Goal: Task Accomplishment & Management: Complete application form

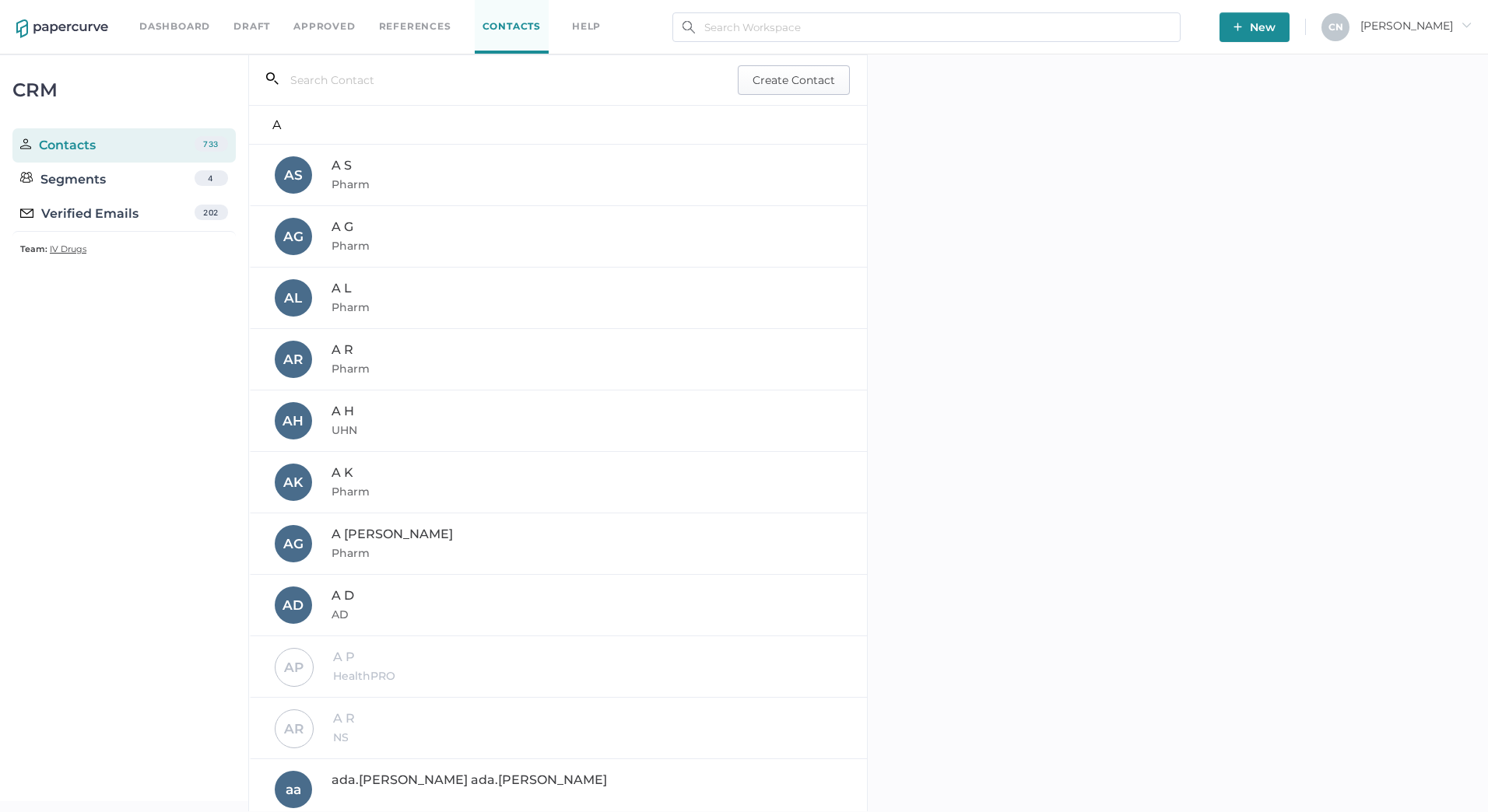
drag, startPoint x: 0, startPoint y: 0, endPoint x: 796, endPoint y: 82, distance: 800.2
click at [796, 82] on span "Create Contact" at bounding box center [794, 80] width 83 height 28
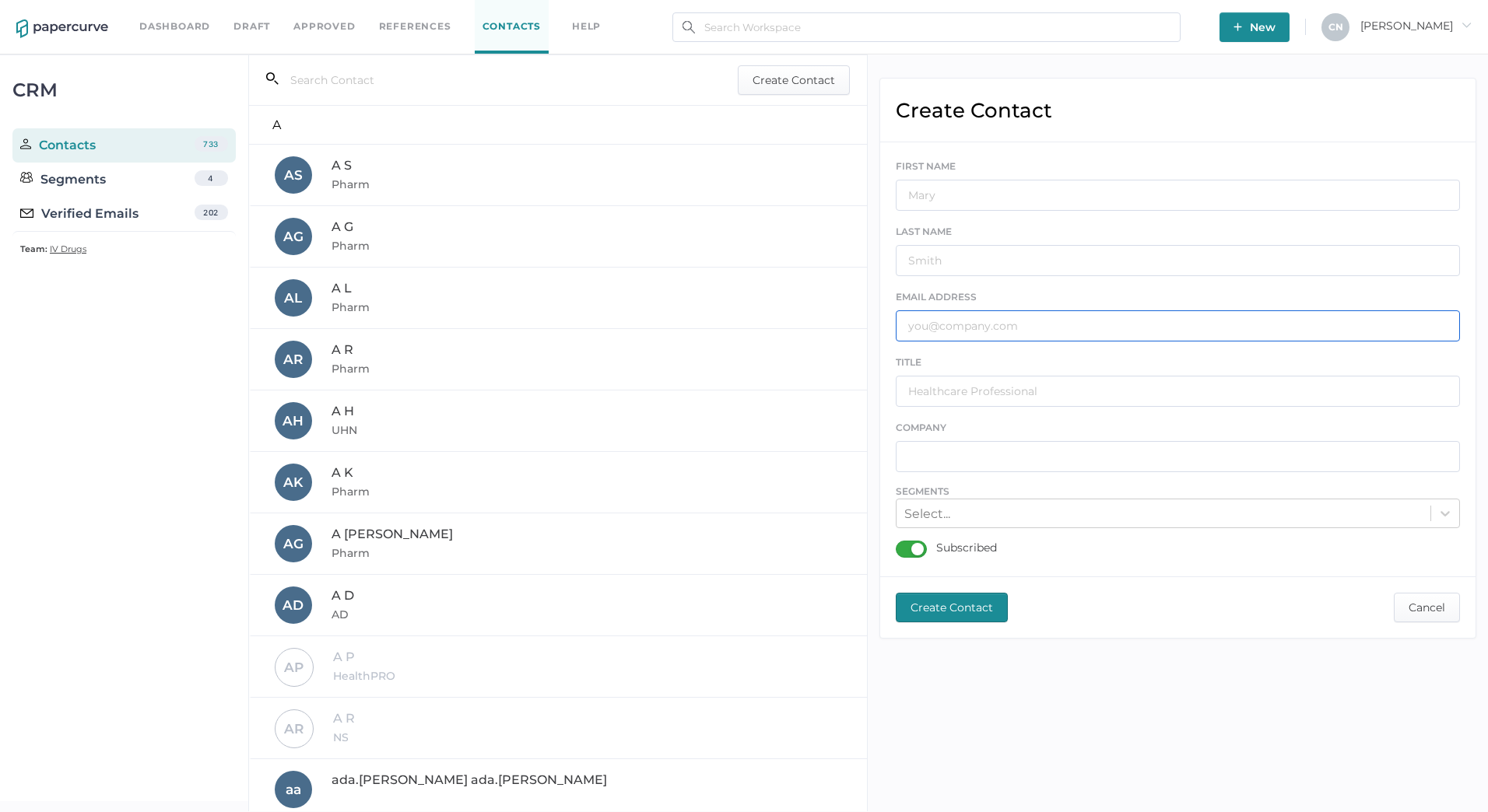
click at [1011, 324] on input "text" at bounding box center [1178, 326] width 564 height 31
paste input "[PERSON_NAME][EMAIL_ADDRESS][PERSON_NAME][DOMAIN_NAME]"
type input "[PERSON_NAME][EMAIL_ADDRESS][PERSON_NAME][DOMAIN_NAME]"
click at [987, 183] on input "text" at bounding box center [1178, 195] width 564 height 31
type input "[PERSON_NAME]"
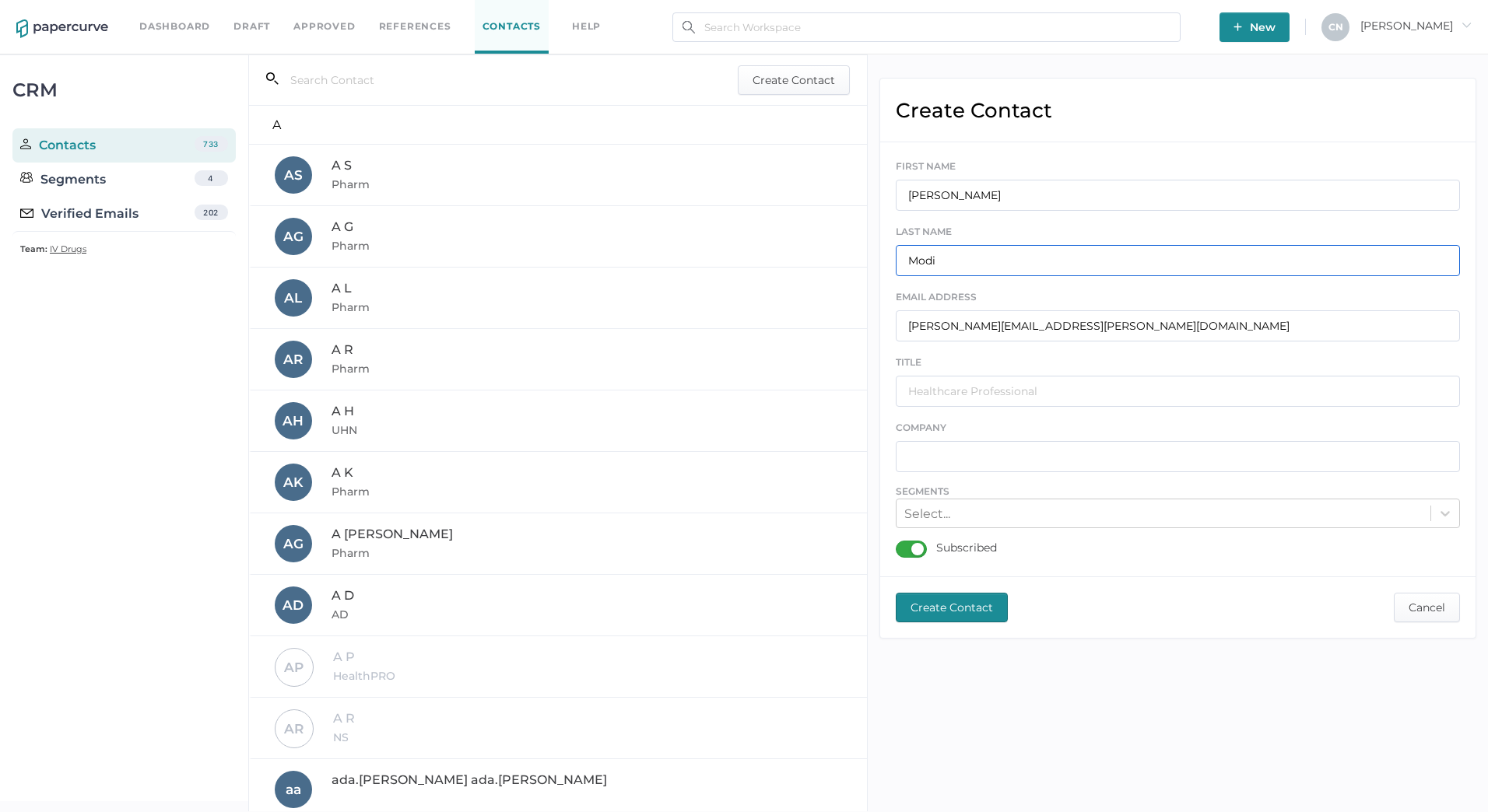
type input "Modi"
click at [969, 388] on input "text" at bounding box center [1178, 391] width 564 height 31
type input "Health Care Professional"
click at [1008, 466] on input "text" at bounding box center [1178, 456] width 564 height 31
type input "OMS"
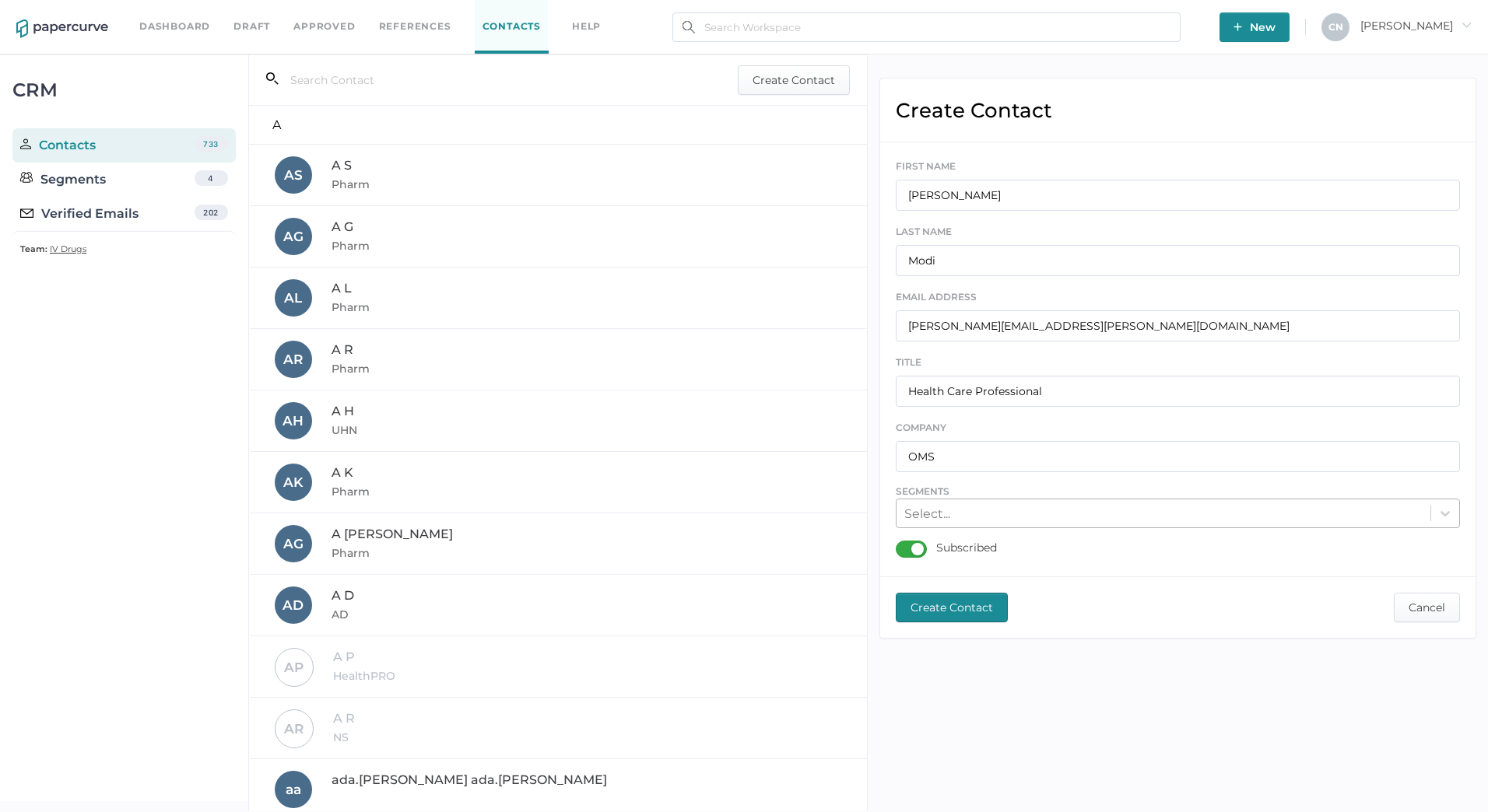
click at [1004, 521] on div "Select..." at bounding box center [1164, 514] width 534 height 24
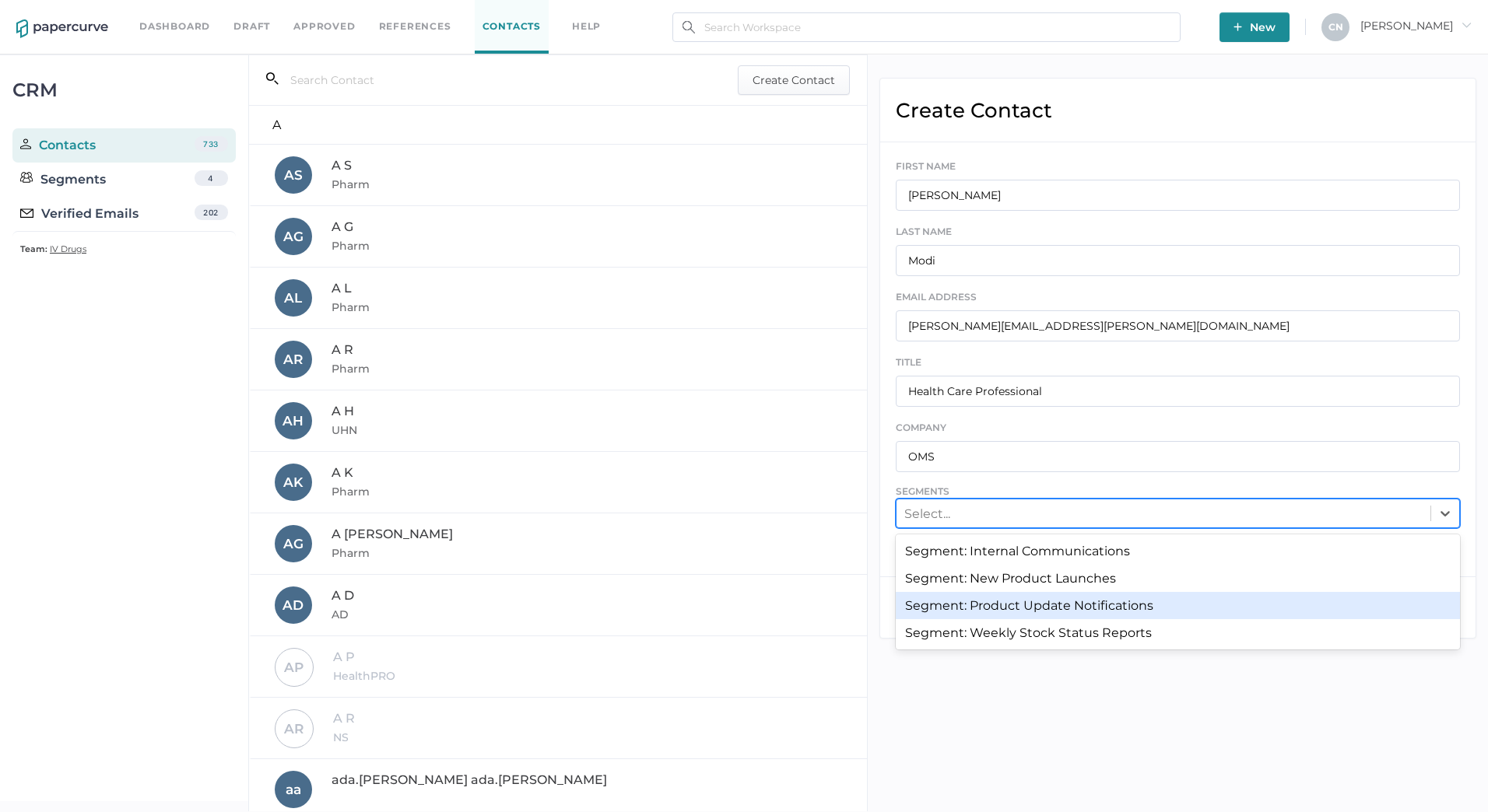
click at [1008, 602] on div "Segment: Product Update Notifications" at bounding box center [1178, 605] width 564 height 27
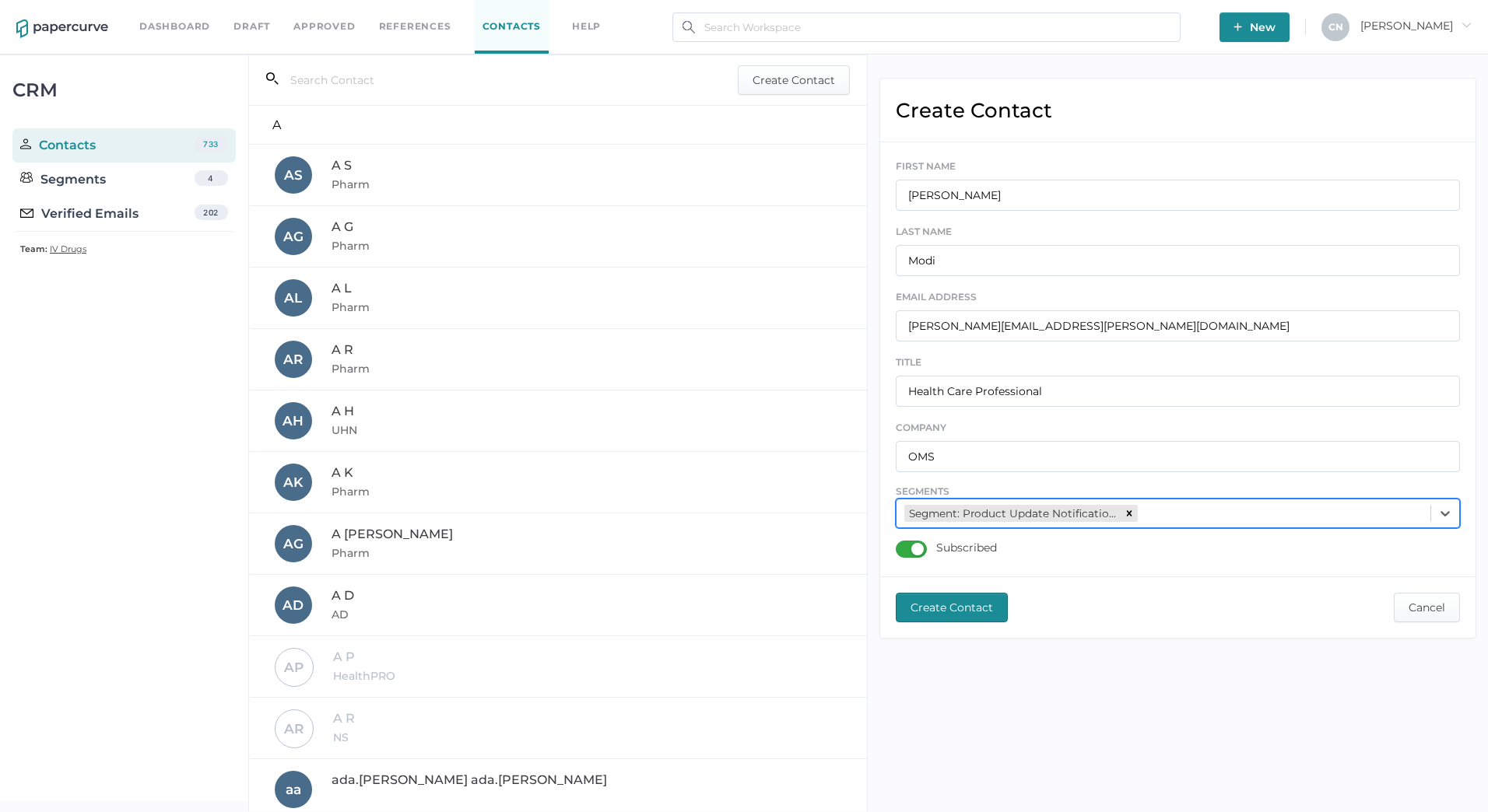
click at [956, 613] on span "Create Contact" at bounding box center [952, 607] width 83 height 28
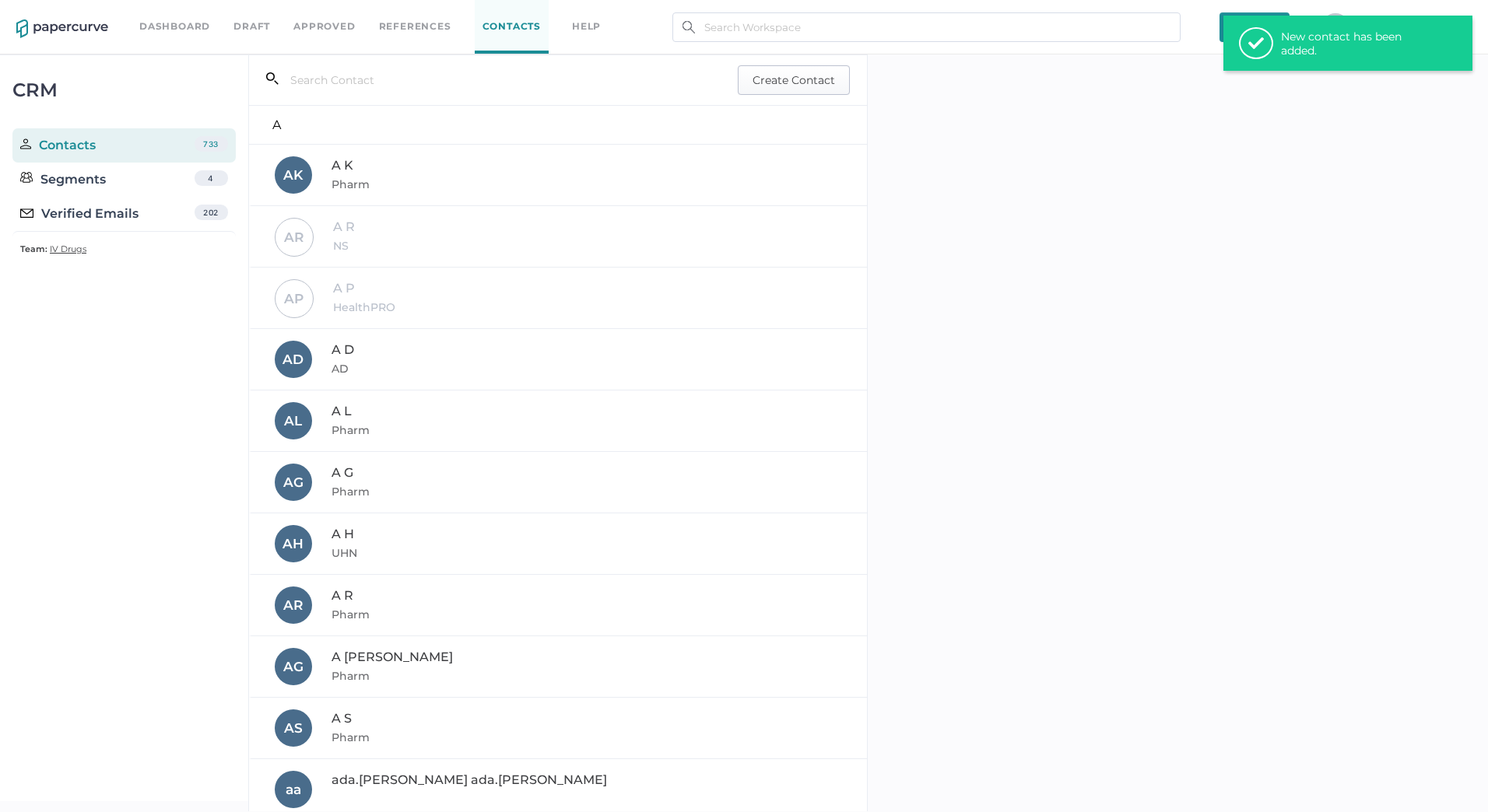
click at [773, 85] on span "Create Contact" at bounding box center [794, 80] width 83 height 28
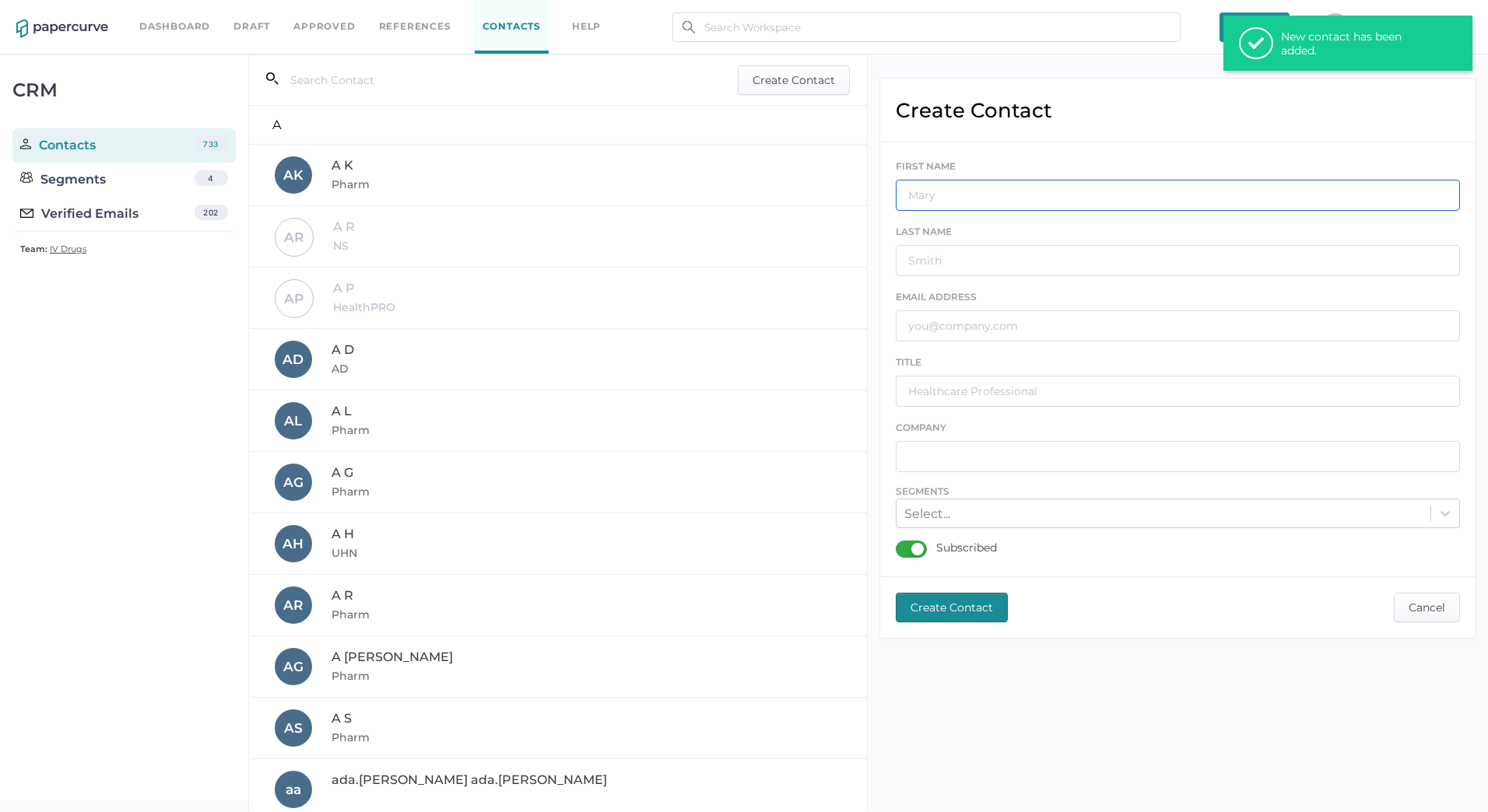
click at [942, 200] on input "text" at bounding box center [1178, 195] width 564 height 31
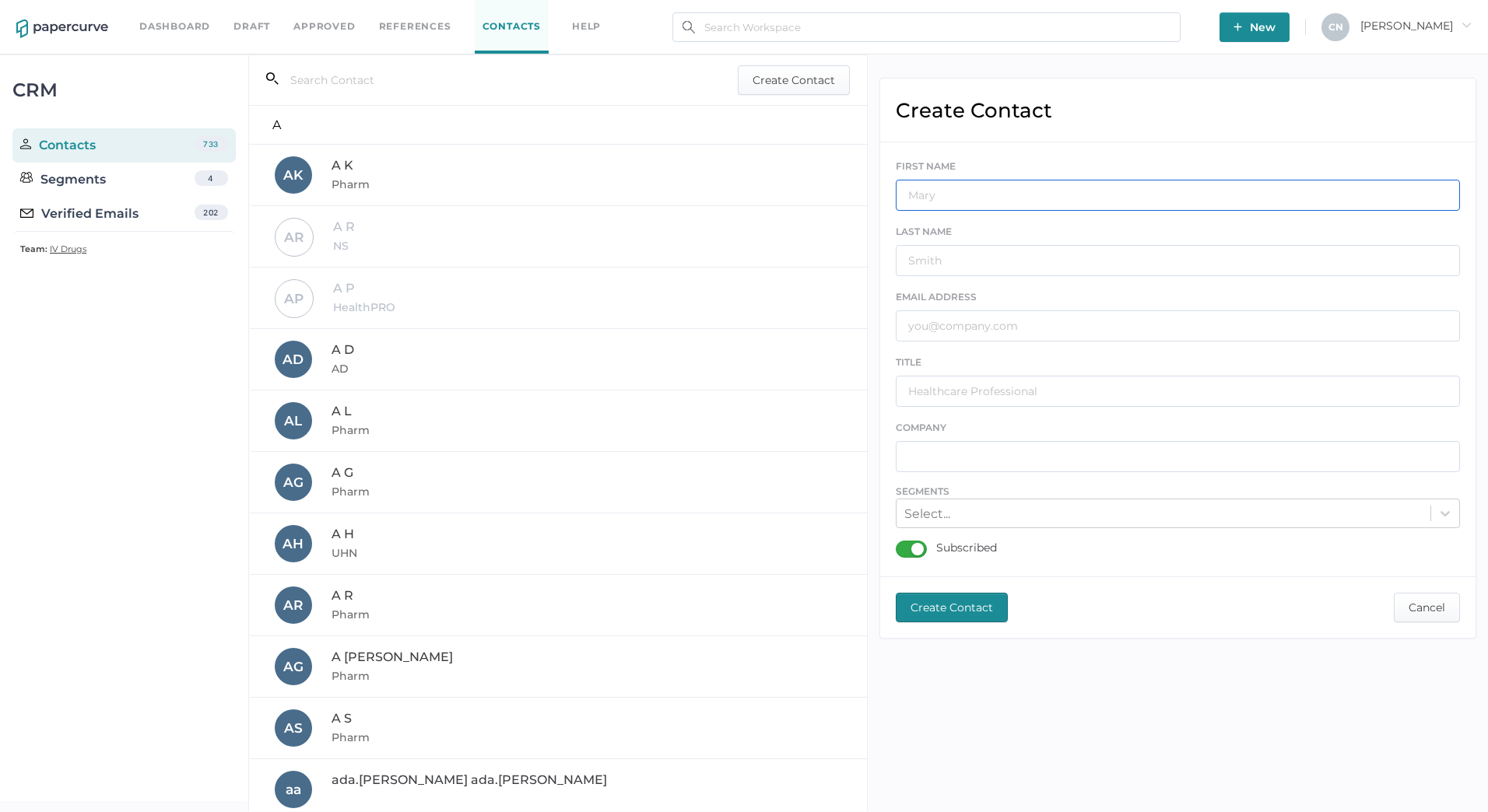
click at [1098, 197] on input "text" at bounding box center [1178, 195] width 564 height 31
drag, startPoint x: 984, startPoint y: 369, endPoint x: 988, endPoint y: 354, distance: 15.5
click at [986, 373] on div "TITLE" at bounding box center [1178, 380] width 564 height 53
click at [993, 334] on input "text" at bounding box center [1178, 326] width 564 height 31
paste input "[EMAIL_ADDRESS][PERSON_NAME][DOMAIN_NAME]"
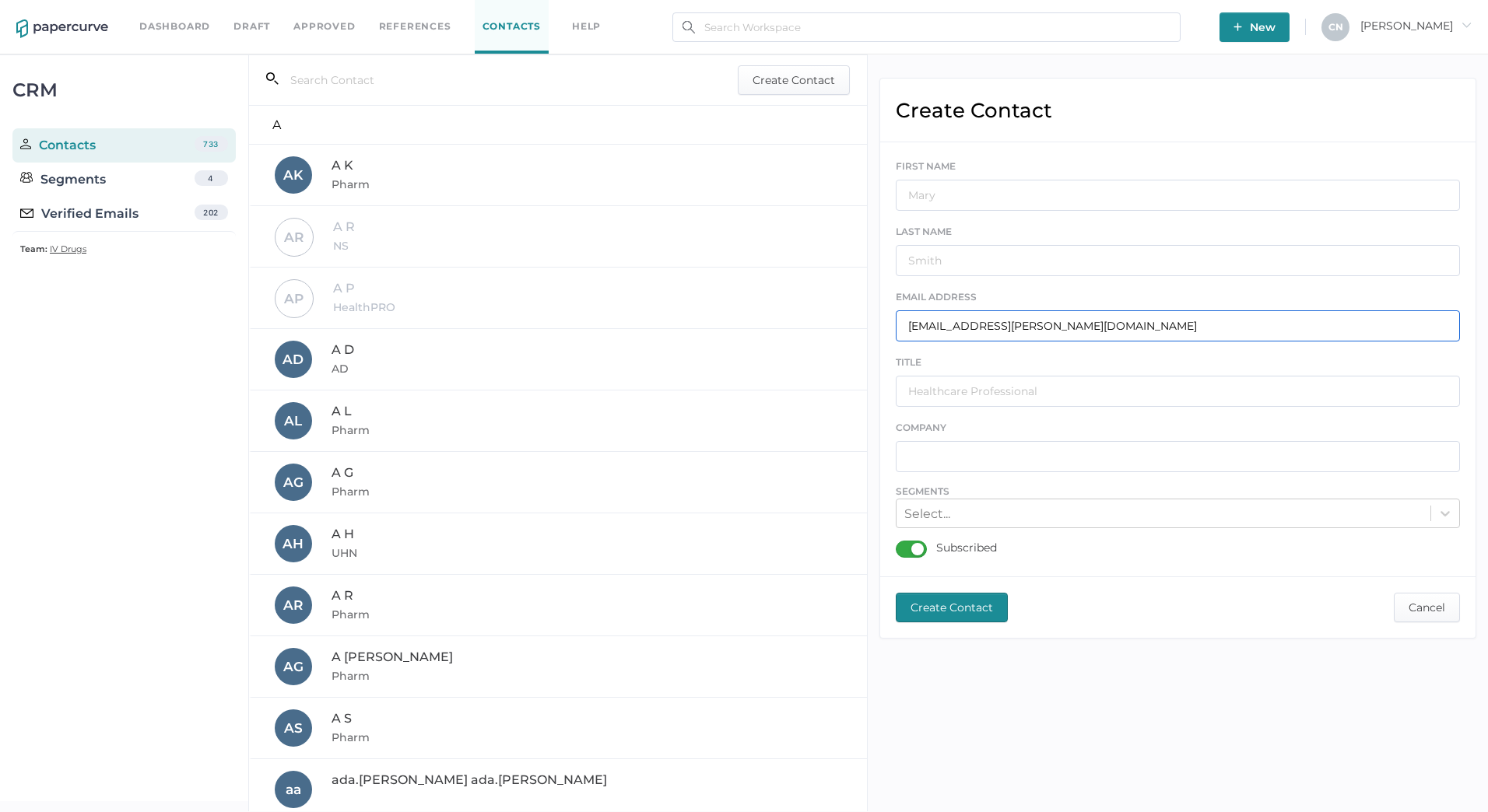
type input "[EMAIL_ADDRESS][PERSON_NAME][DOMAIN_NAME]"
click at [958, 188] on input "text" at bounding box center [1178, 195] width 564 height 31
type input "Sneha"
type input "[PERSON_NAME]"
click at [970, 386] on input "text" at bounding box center [1178, 391] width 564 height 31
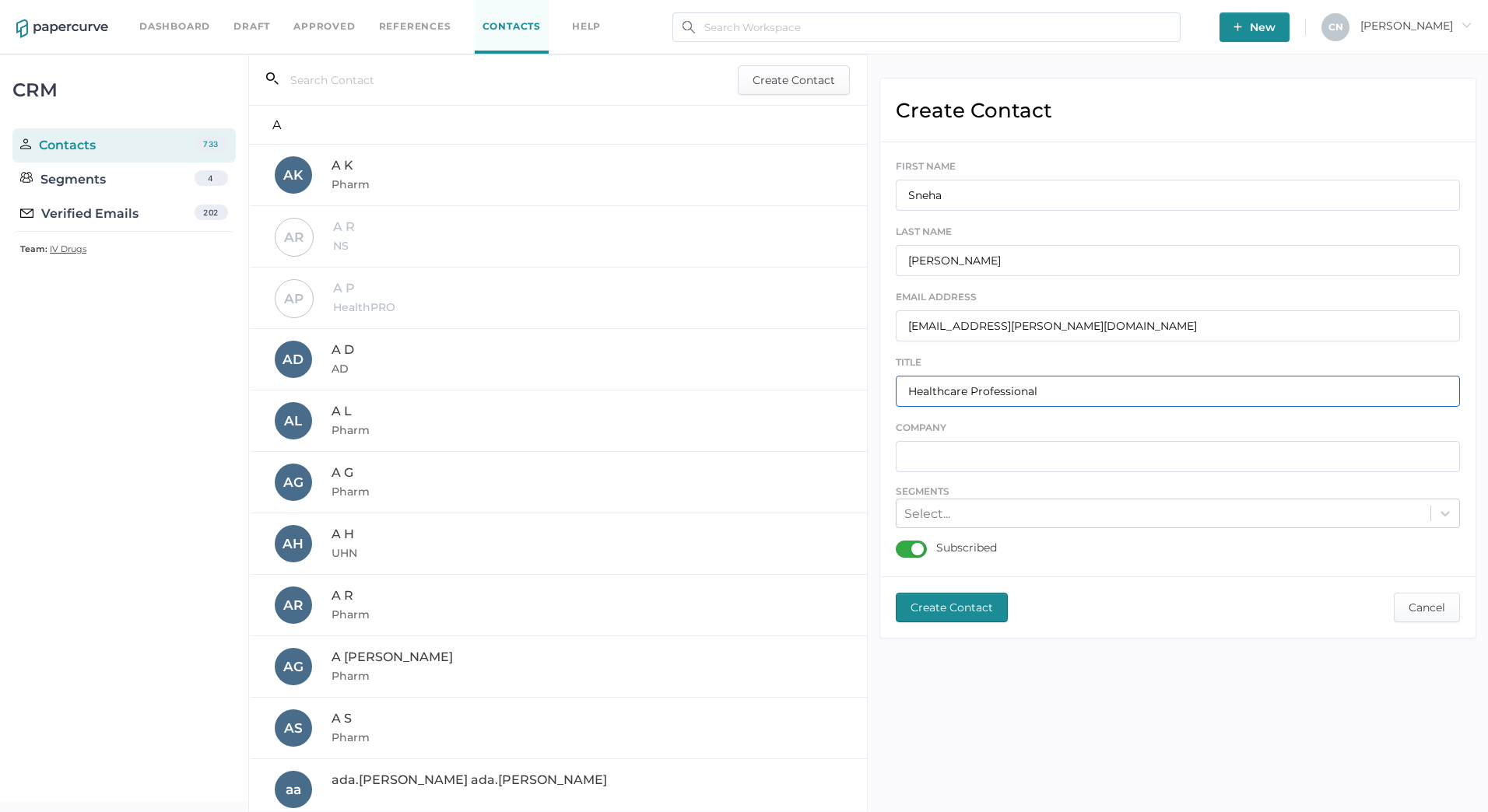
type input "Healthcare Professional"
click at [1053, 451] on input "text" at bounding box center [1178, 456] width 564 height 31
type input "Royal Drugs"
click at [1014, 521] on div "Select..." at bounding box center [1164, 514] width 534 height 24
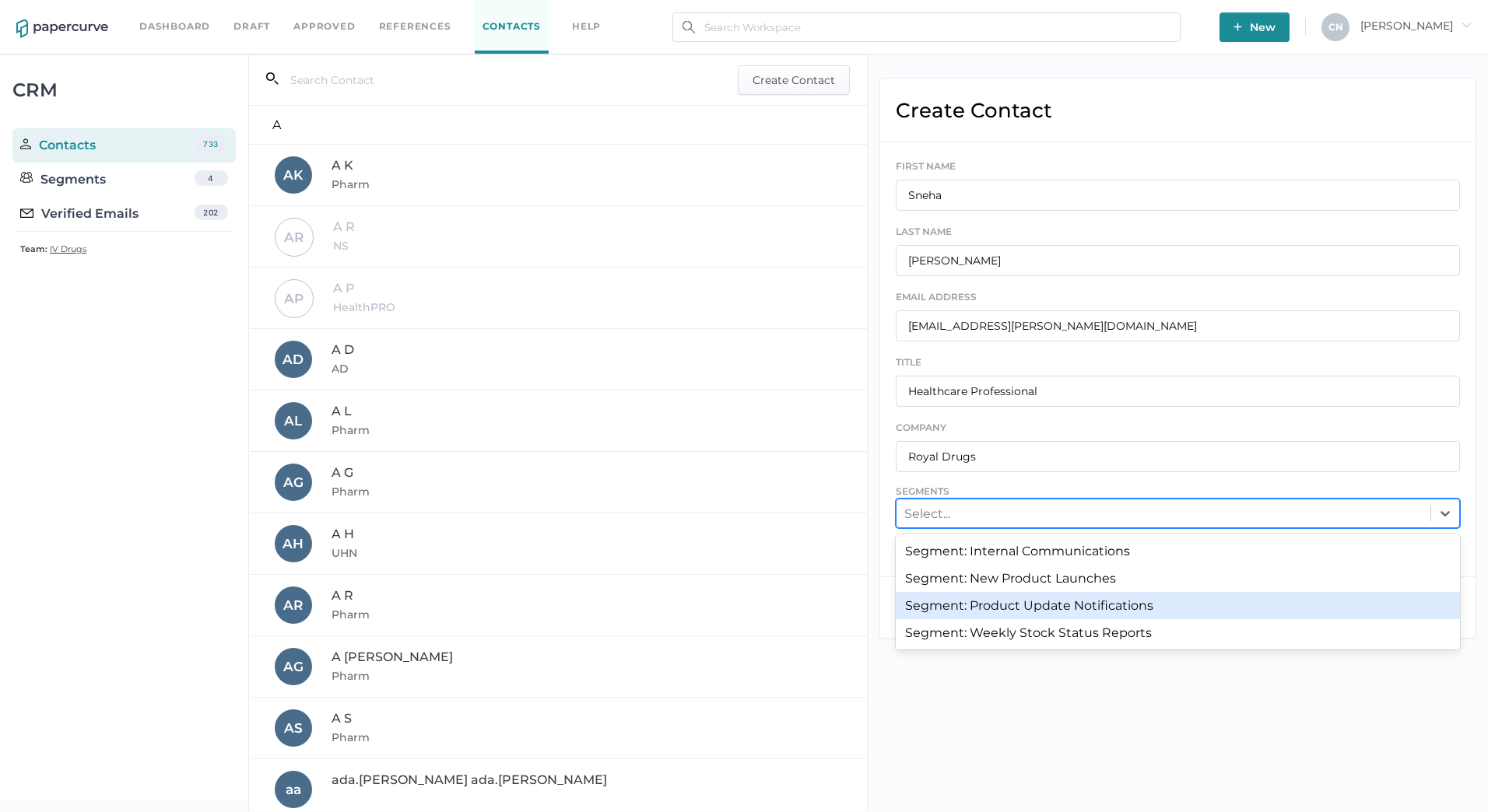
click at [1051, 603] on div "Segment: Product Update Notifications" at bounding box center [1178, 605] width 564 height 27
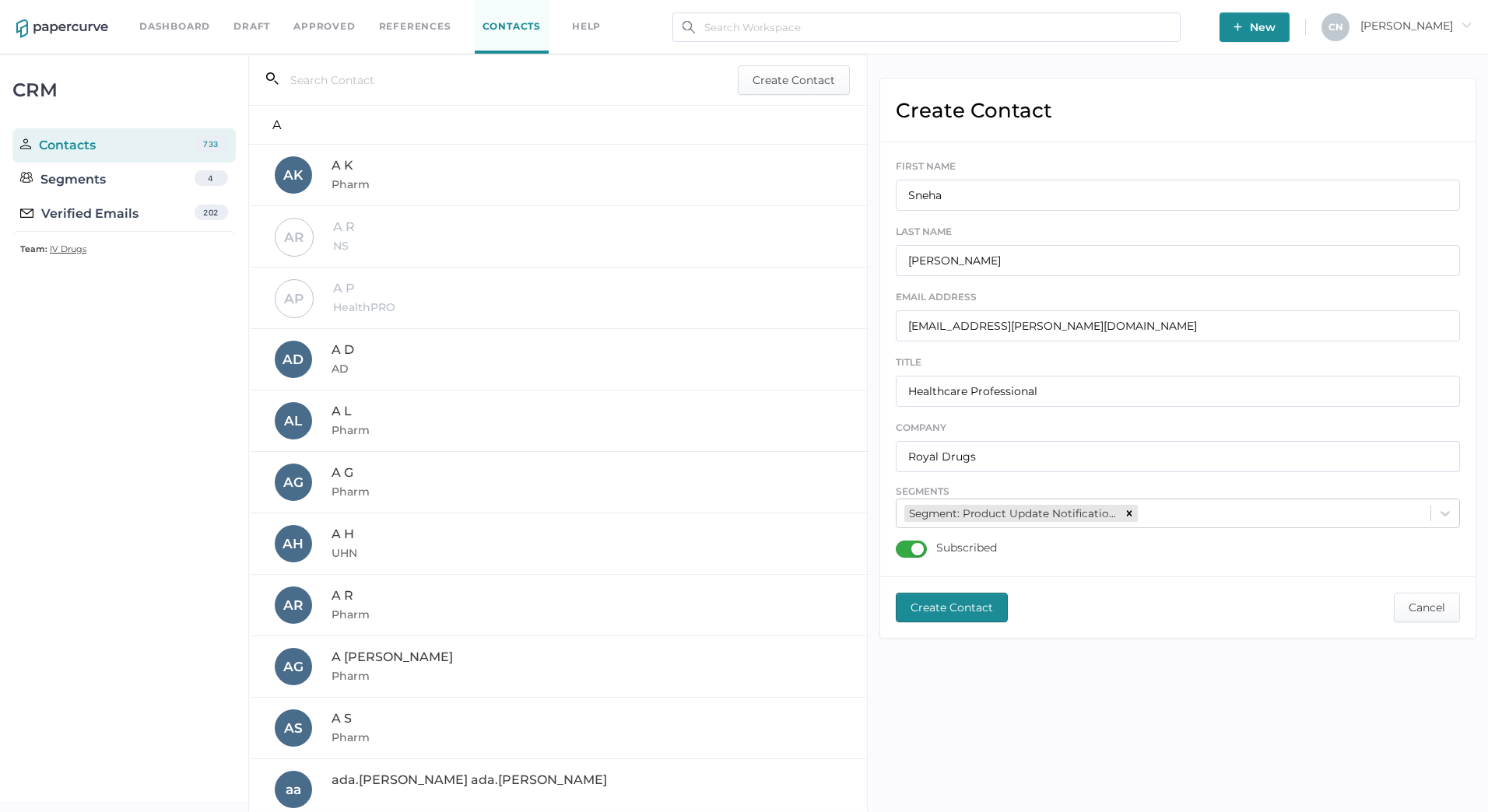
click at [959, 604] on span "Create Contact" at bounding box center [952, 607] width 83 height 28
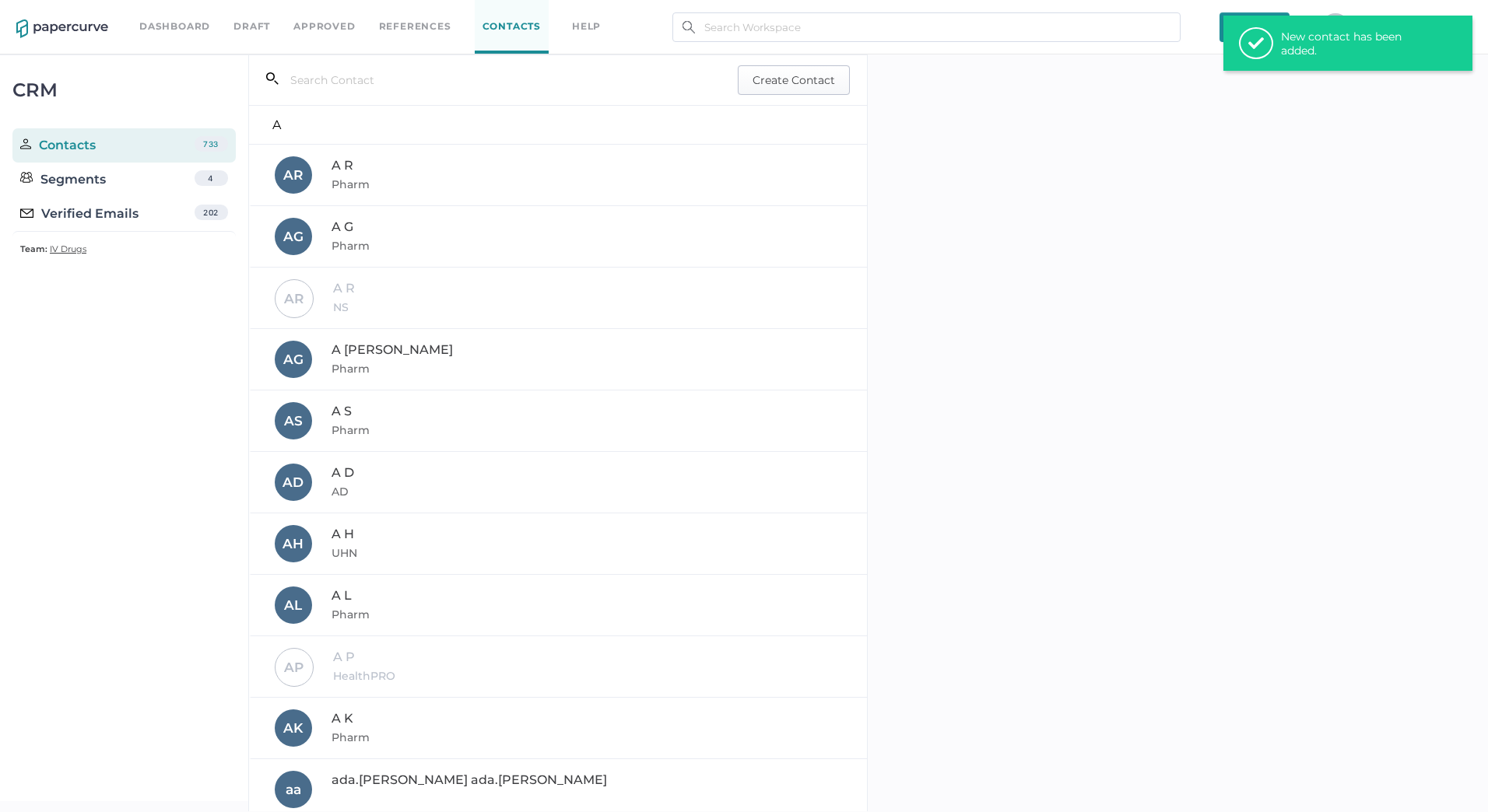
click at [770, 83] on span "Create Contact" at bounding box center [794, 80] width 83 height 28
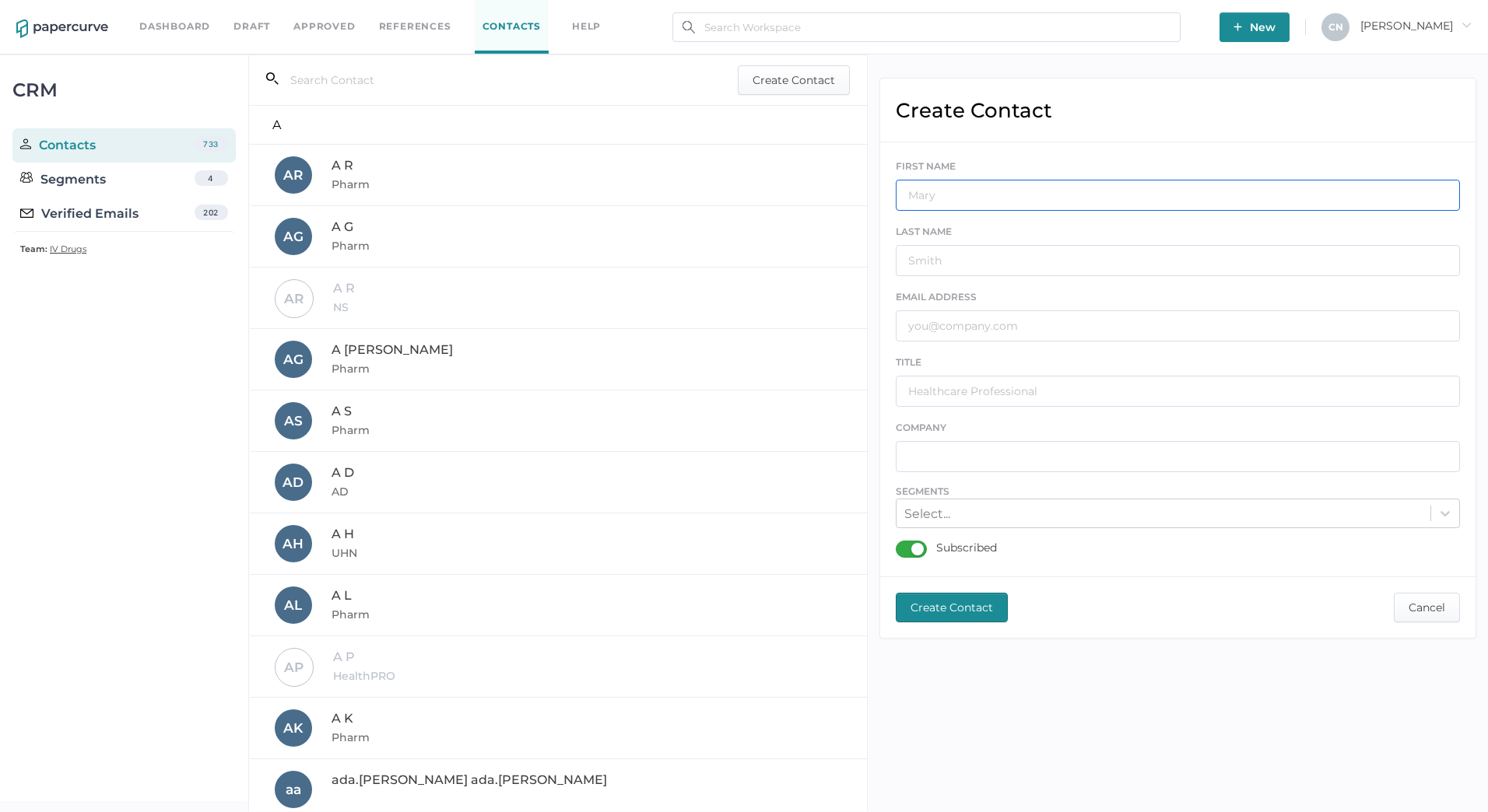
click at [1147, 190] on input "text" at bounding box center [1178, 195] width 564 height 31
click at [1012, 409] on div "FIRST NAME LAST NAME EMAIL ADDRESS TITLE COMPANY Segments Select... Subscribed" at bounding box center [1178, 359] width 564 height 416
drag, startPoint x: 1023, startPoint y: 357, endPoint x: 1023, endPoint y: 349, distance: 8.0
click at [1023, 353] on div "FIRST NAME LAST NAME EMAIL ADDRESS TITLE COMPANY Segments Select... Subscribed" at bounding box center [1178, 359] width 564 height 416
click at [1026, 330] on input "text" at bounding box center [1178, 326] width 564 height 31
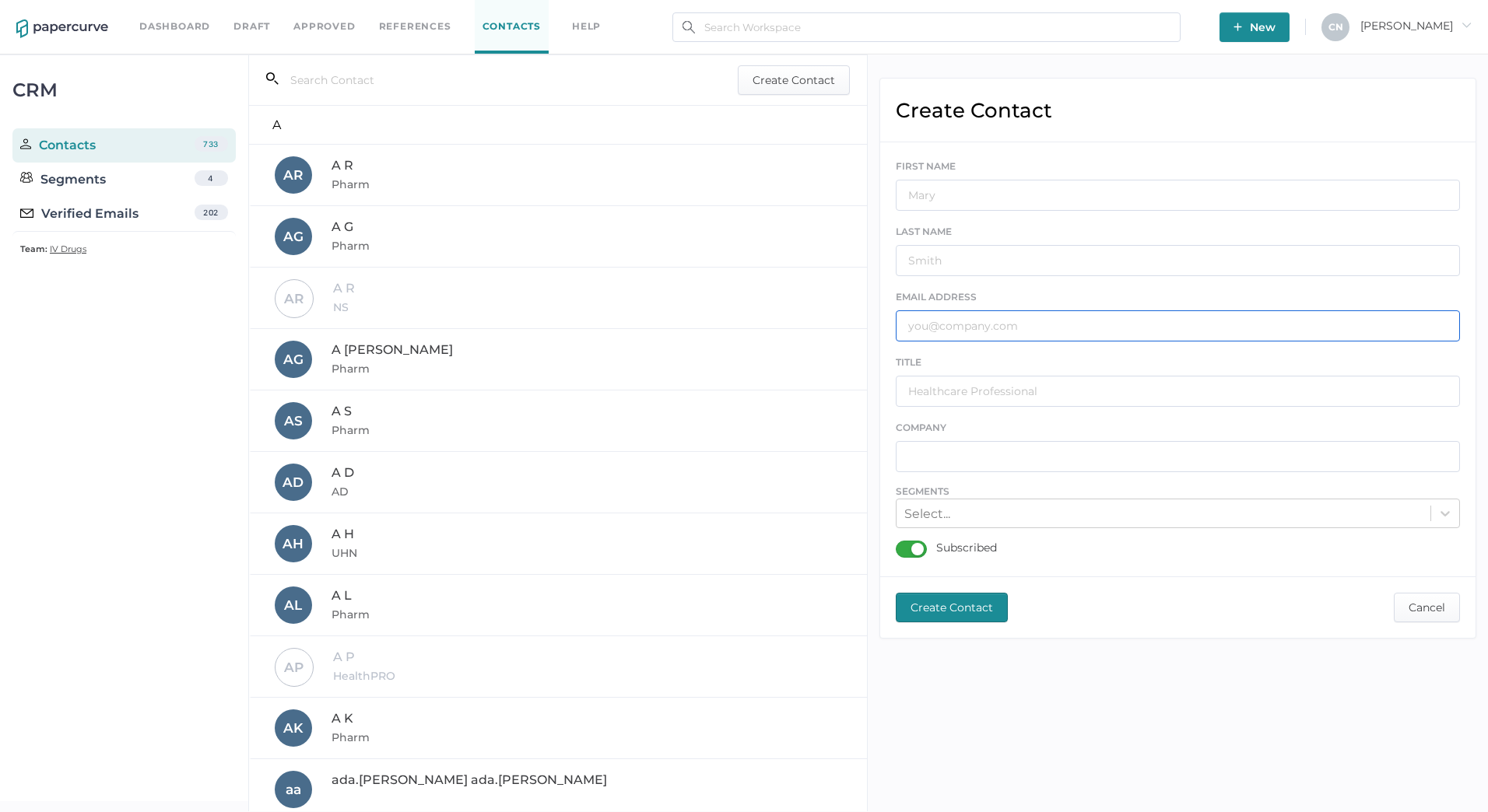
paste input "[EMAIL_ADDRESS][PERSON_NAME][DOMAIN_NAME]"
type input "[EMAIL_ADDRESS][PERSON_NAME][DOMAIN_NAME]"
drag, startPoint x: 1086, startPoint y: 325, endPoint x: 819, endPoint y: 345, distance: 267.7
click at [819, 345] on div "CRM Contacts 733 Segments 4 Verified Emails 202 Team: IV Drugs search_left Crea…" at bounding box center [744, 433] width 1488 height 757
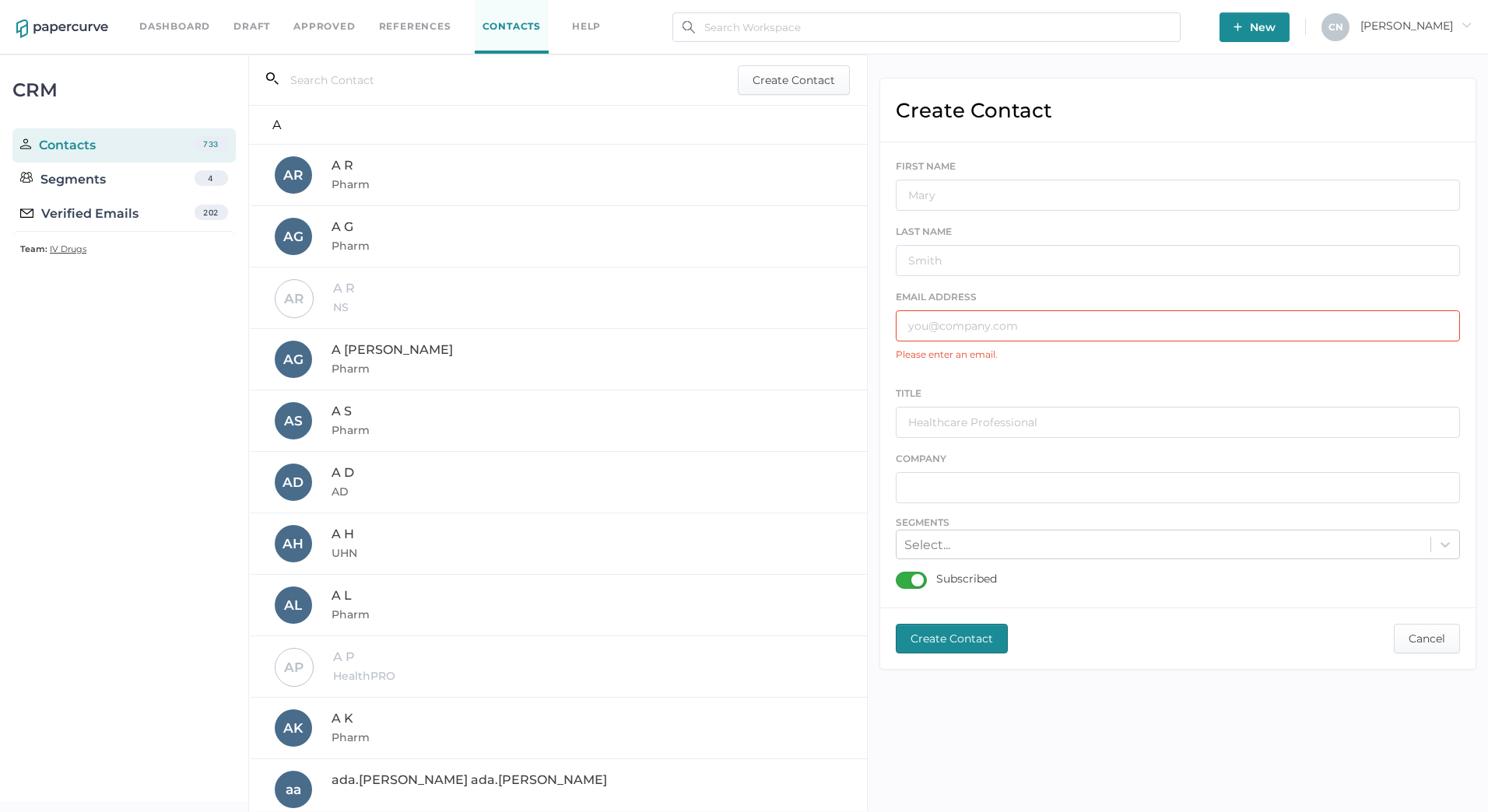
click at [975, 333] on input "text" at bounding box center [1178, 326] width 564 height 31
paste input "[EMAIL_ADDRESS][DOMAIN_NAME]"
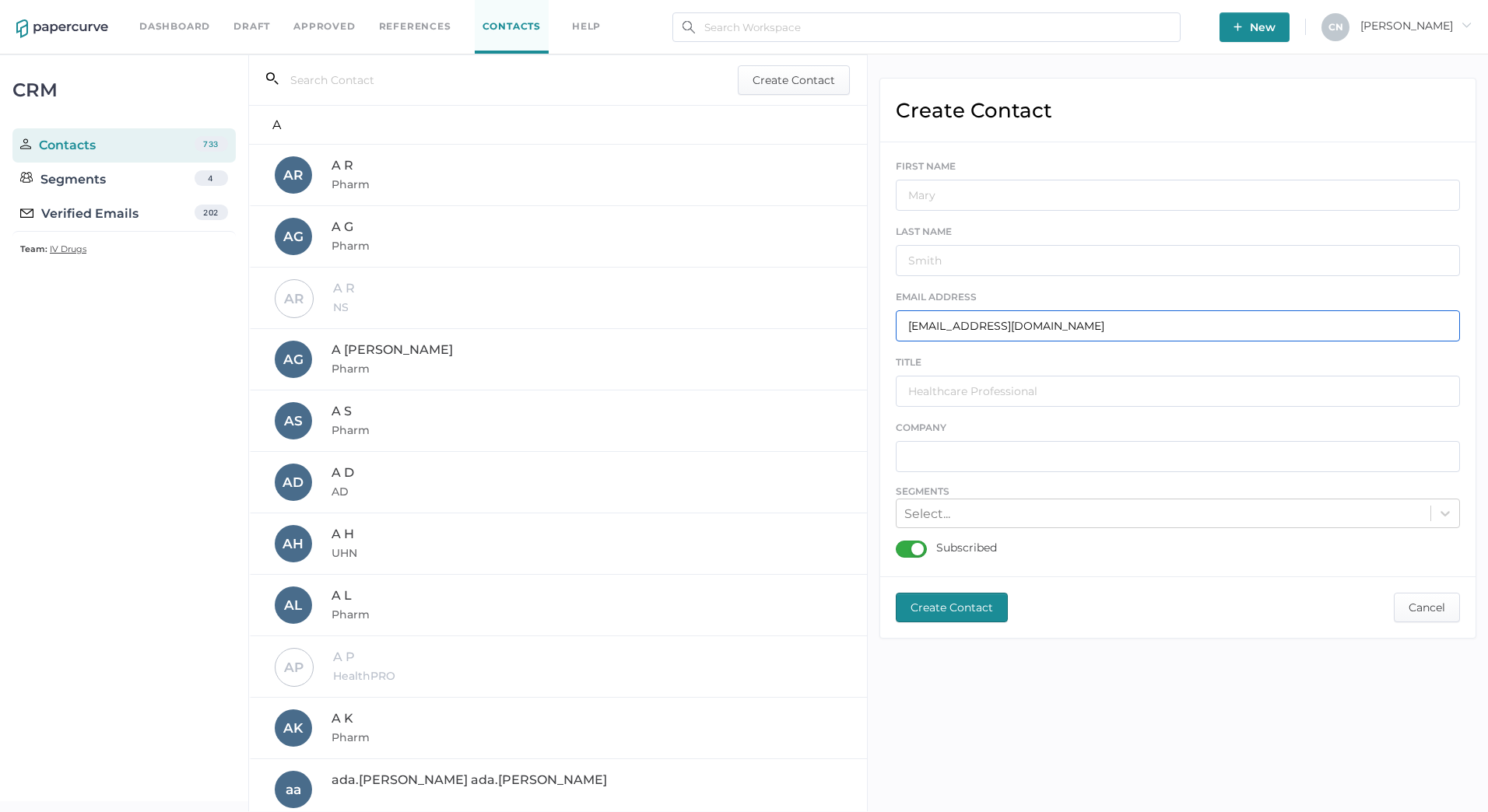
type input "[EMAIL_ADDRESS][DOMAIN_NAME]"
click at [1003, 201] on input "text" at bounding box center [1178, 195] width 564 height 31
type input "I"
click at [976, 256] on input "text" at bounding box center [1178, 260] width 564 height 31
type input "[PERSON_NAME]"
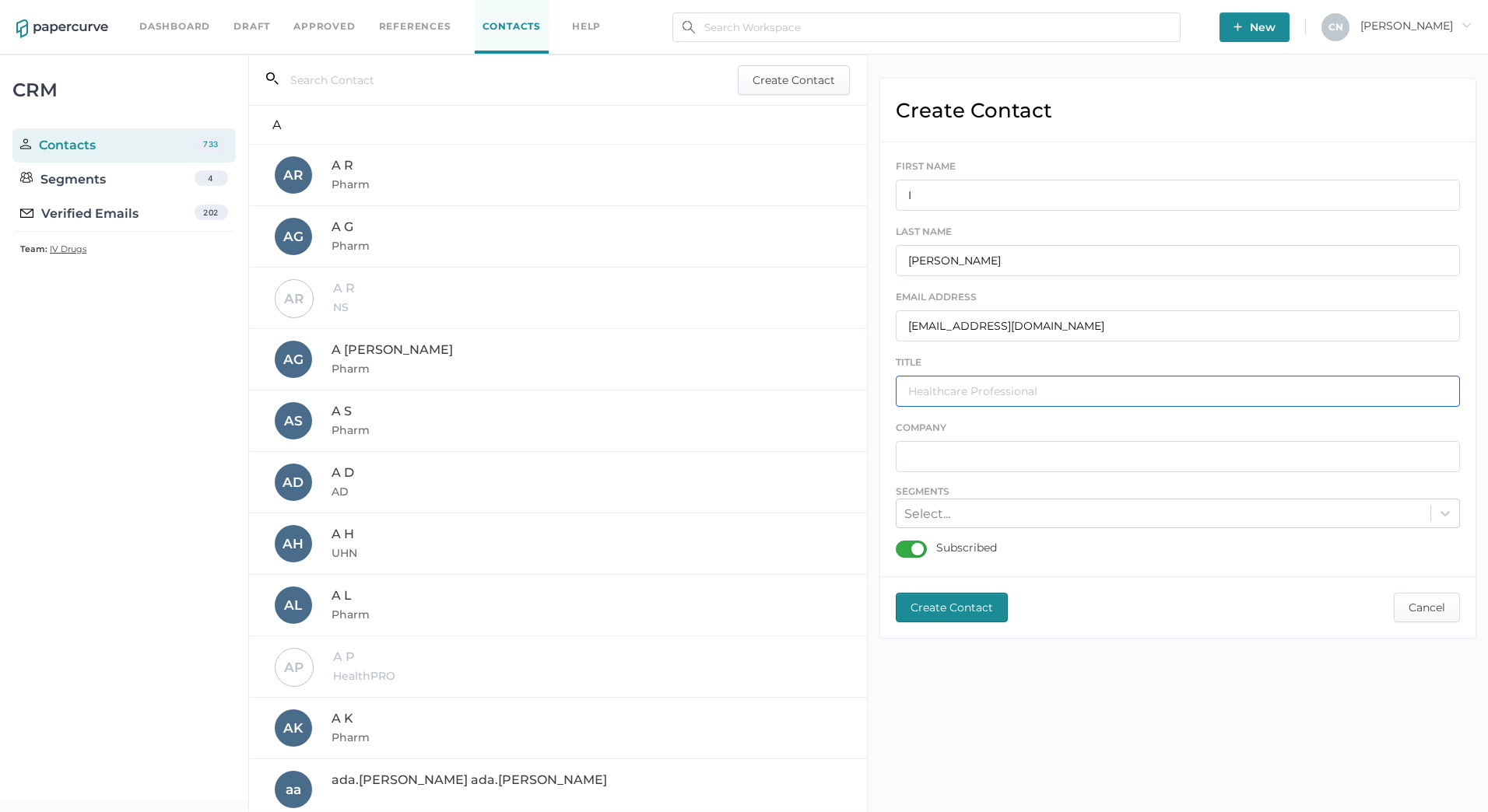
click at [969, 388] on input "text" at bounding box center [1178, 391] width 564 height 31
type input "Healthcare Professional"
click at [1010, 456] on input "text" at bounding box center [1178, 456] width 564 height 31
type input "Calea"
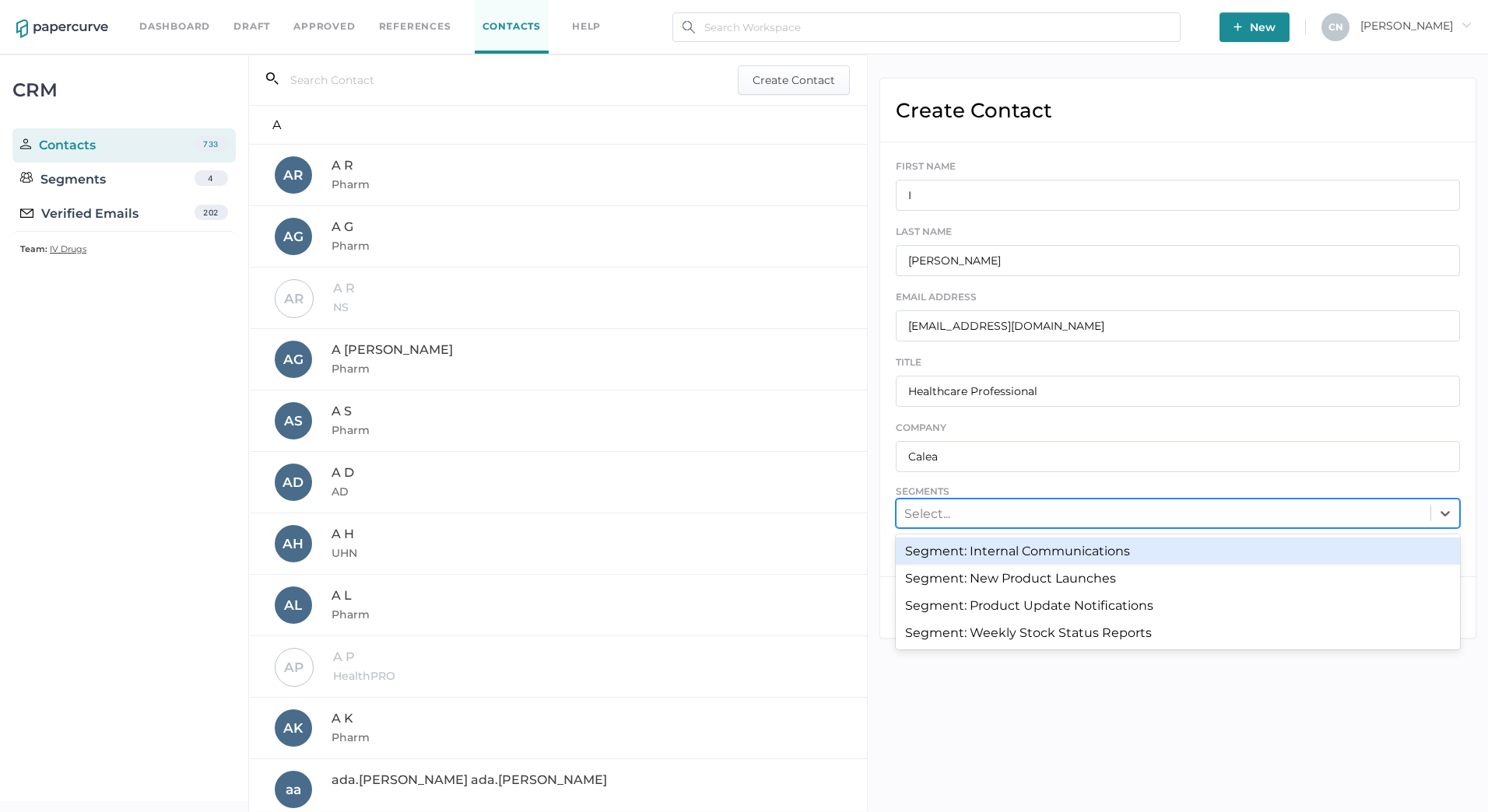
click at [1006, 508] on div "Select..." at bounding box center [1164, 514] width 534 height 24
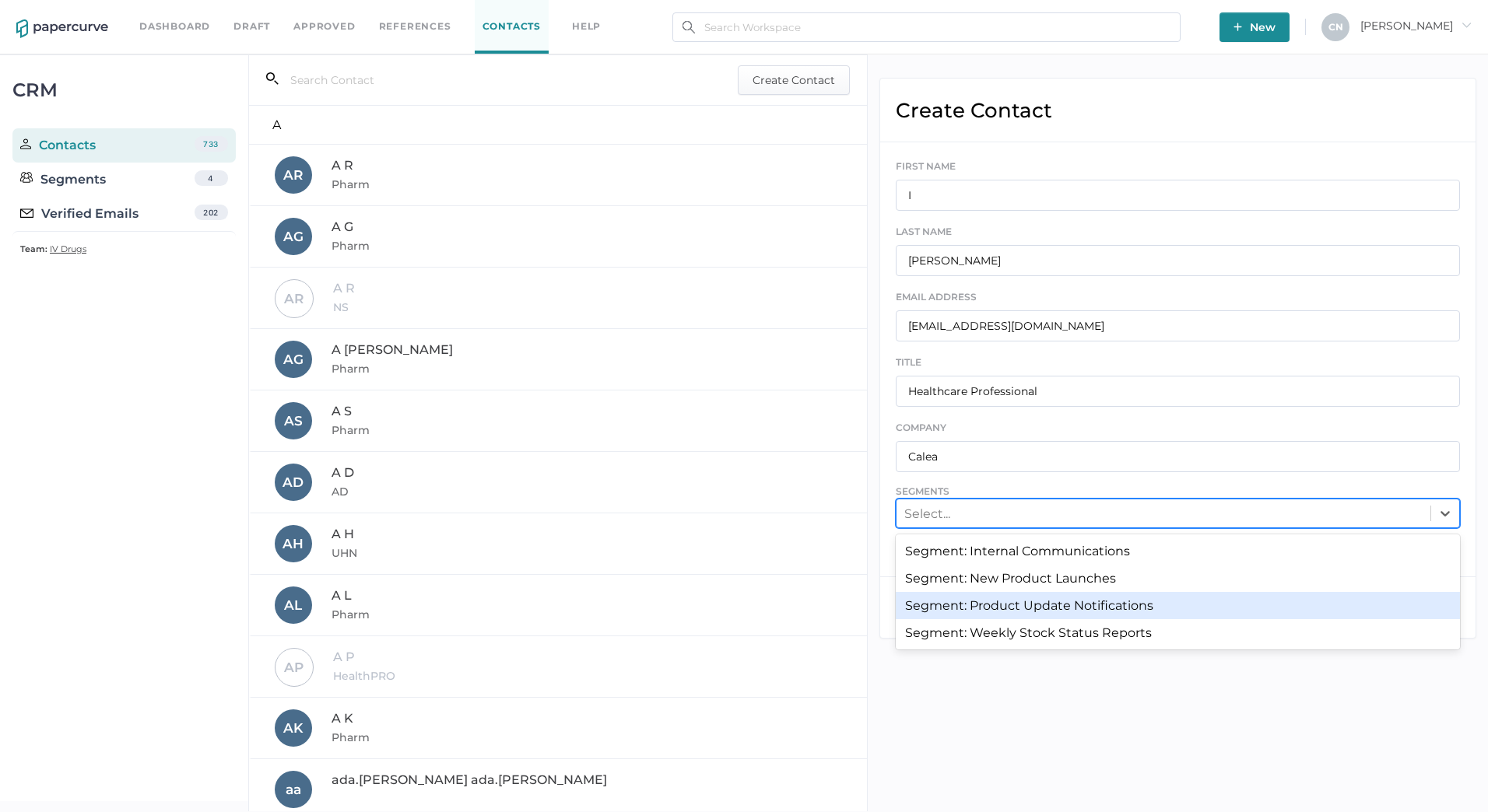
click at [1032, 606] on div "Segment: Product Update Notifications" at bounding box center [1178, 605] width 564 height 27
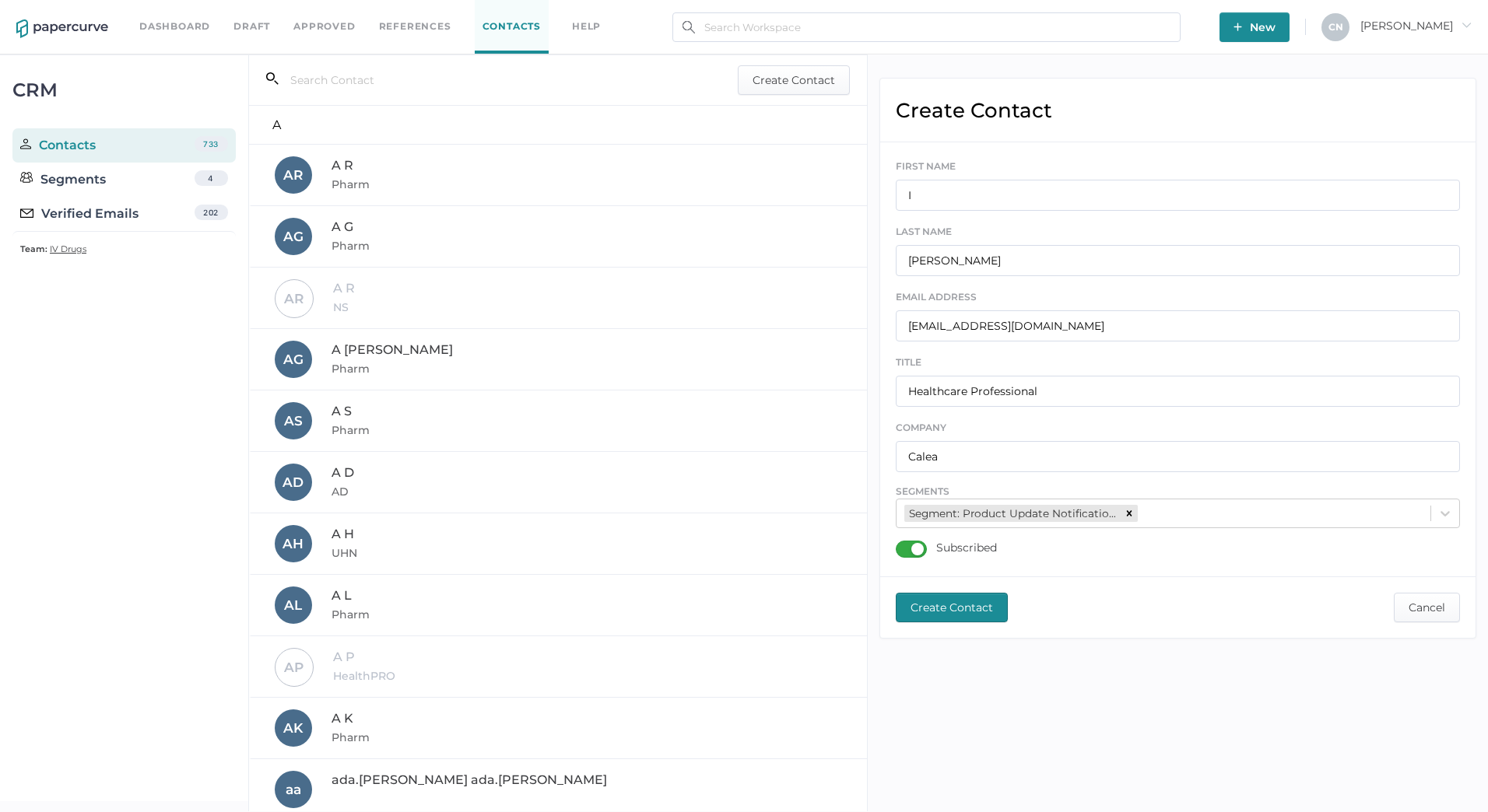
click at [952, 613] on span "Create Contact" at bounding box center [952, 607] width 83 height 28
